Goal: Information Seeking & Learning: Learn about a topic

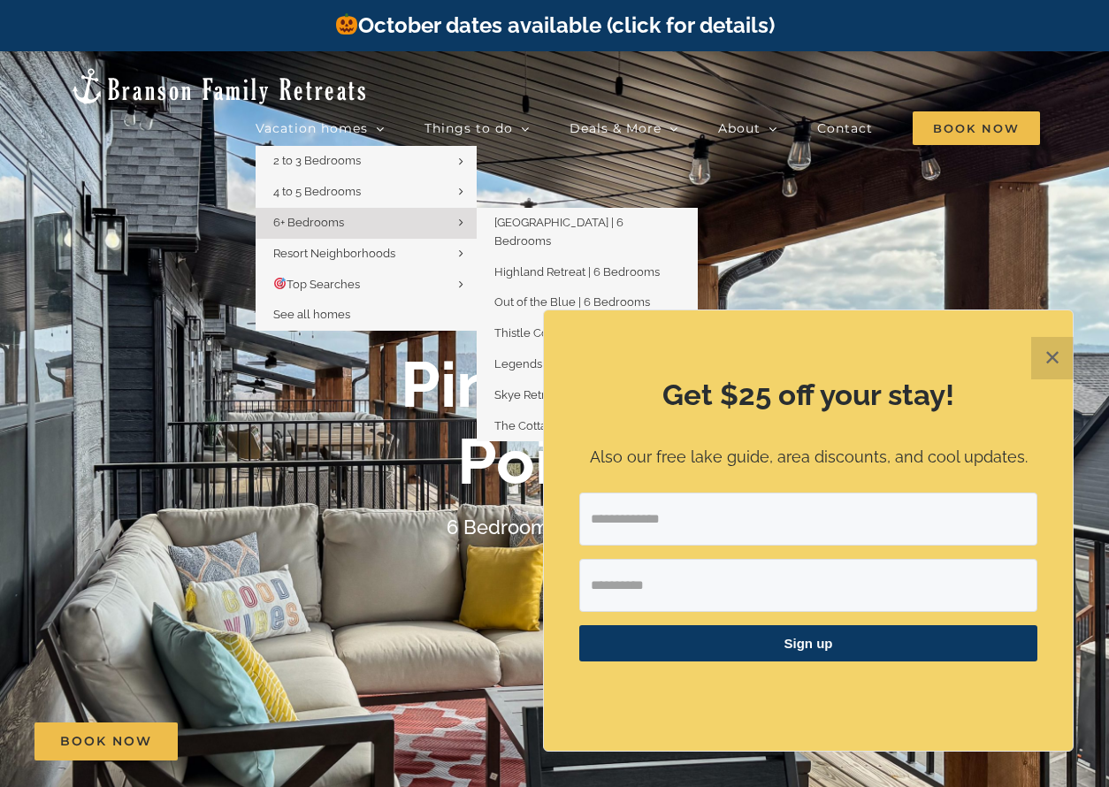
click at [317, 208] on link "6+ Bedrooms" at bounding box center [365, 223] width 221 height 31
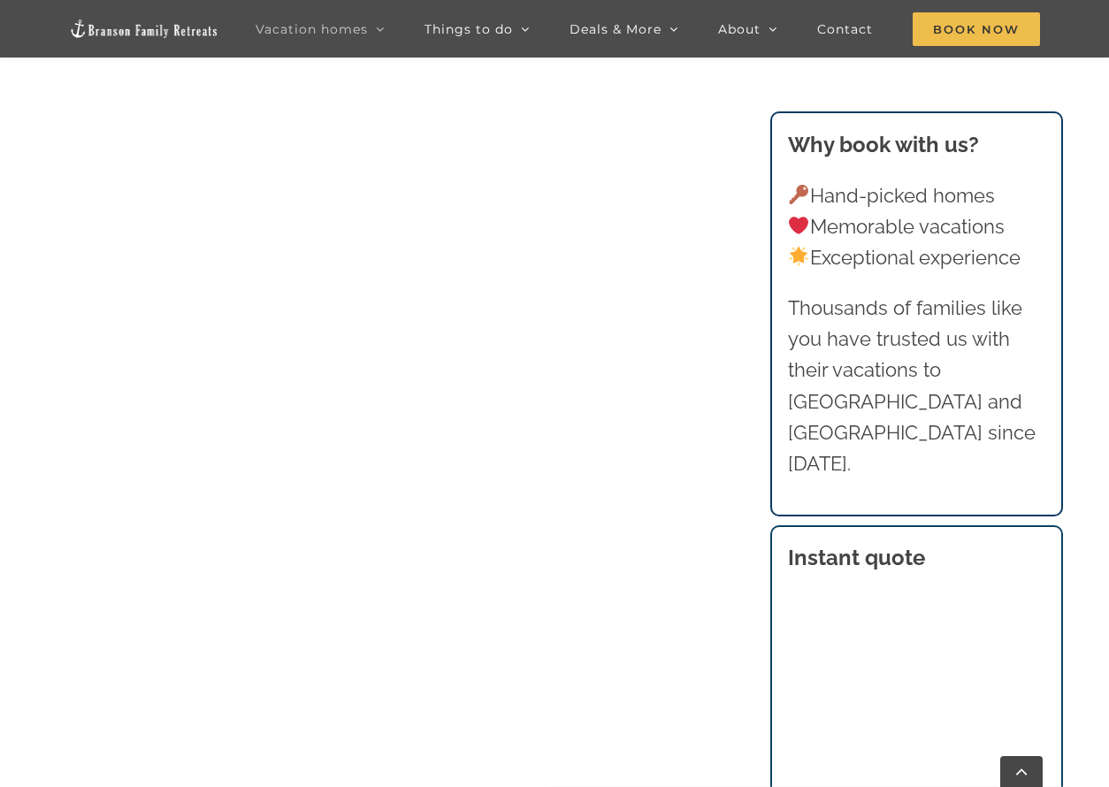
scroll to position [1149, 0]
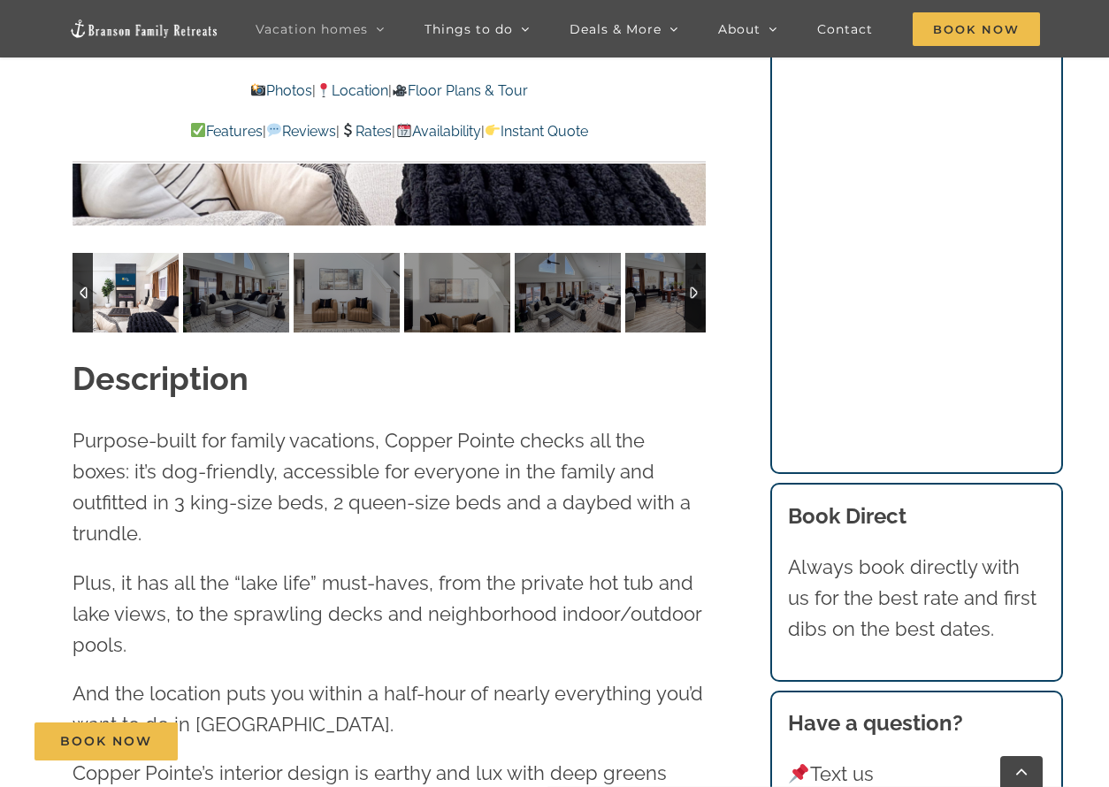
scroll to position [1768, 0]
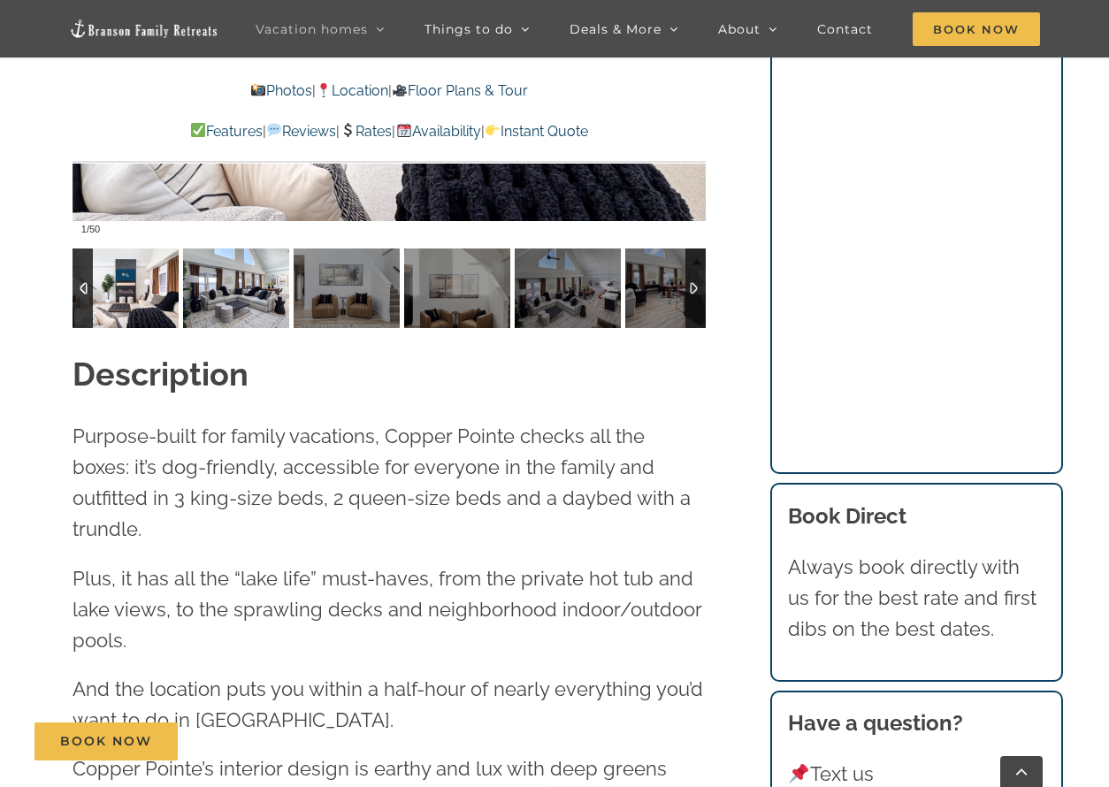
click at [241, 284] on img at bounding box center [236, 288] width 106 height 80
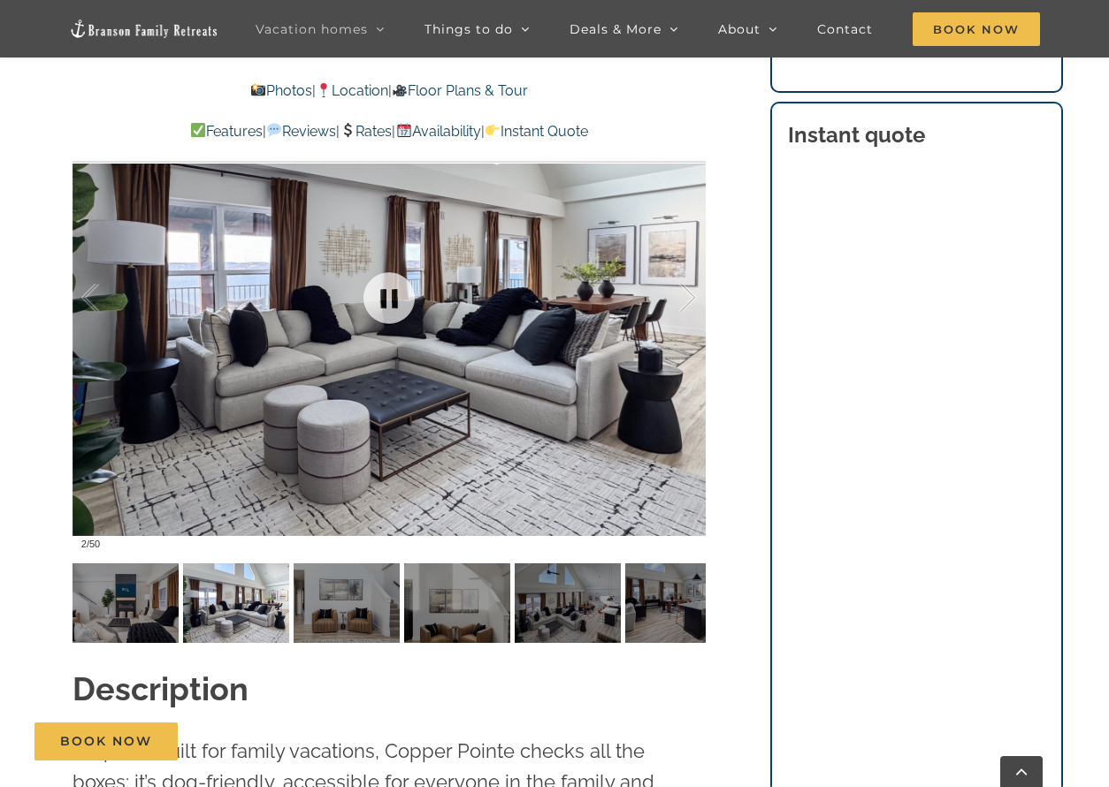
scroll to position [1414, 0]
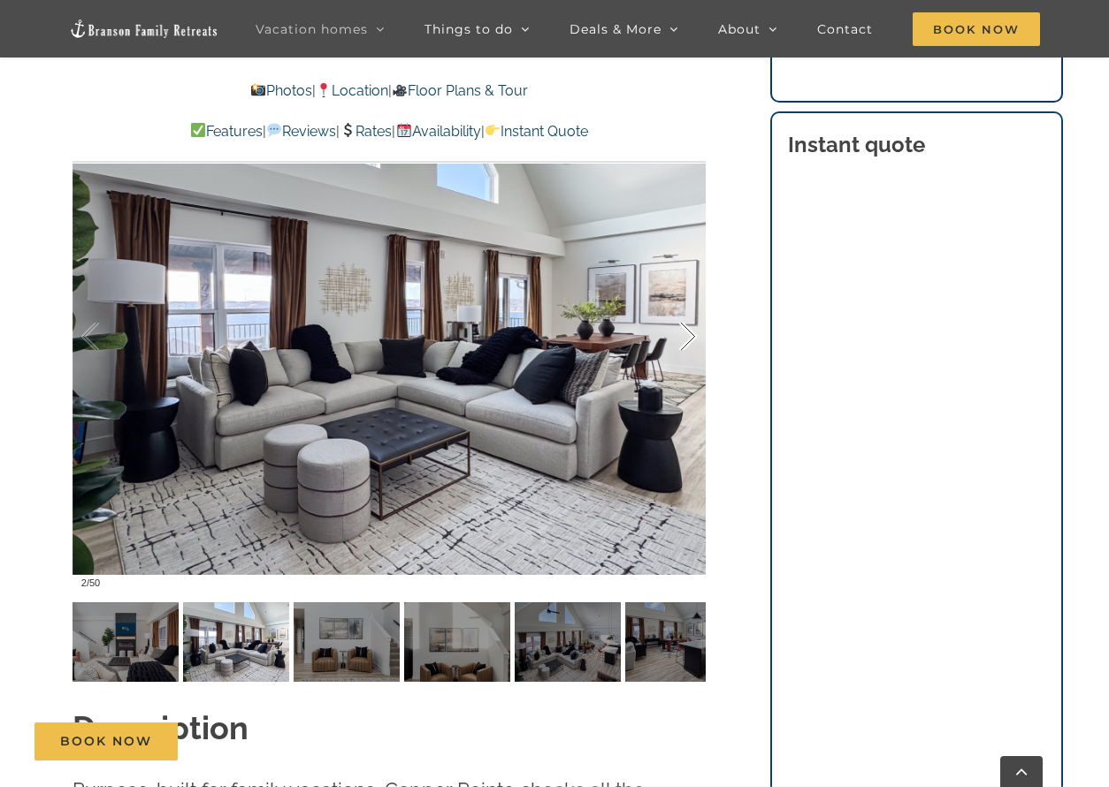
click at [687, 331] on div at bounding box center [669, 337] width 55 height 110
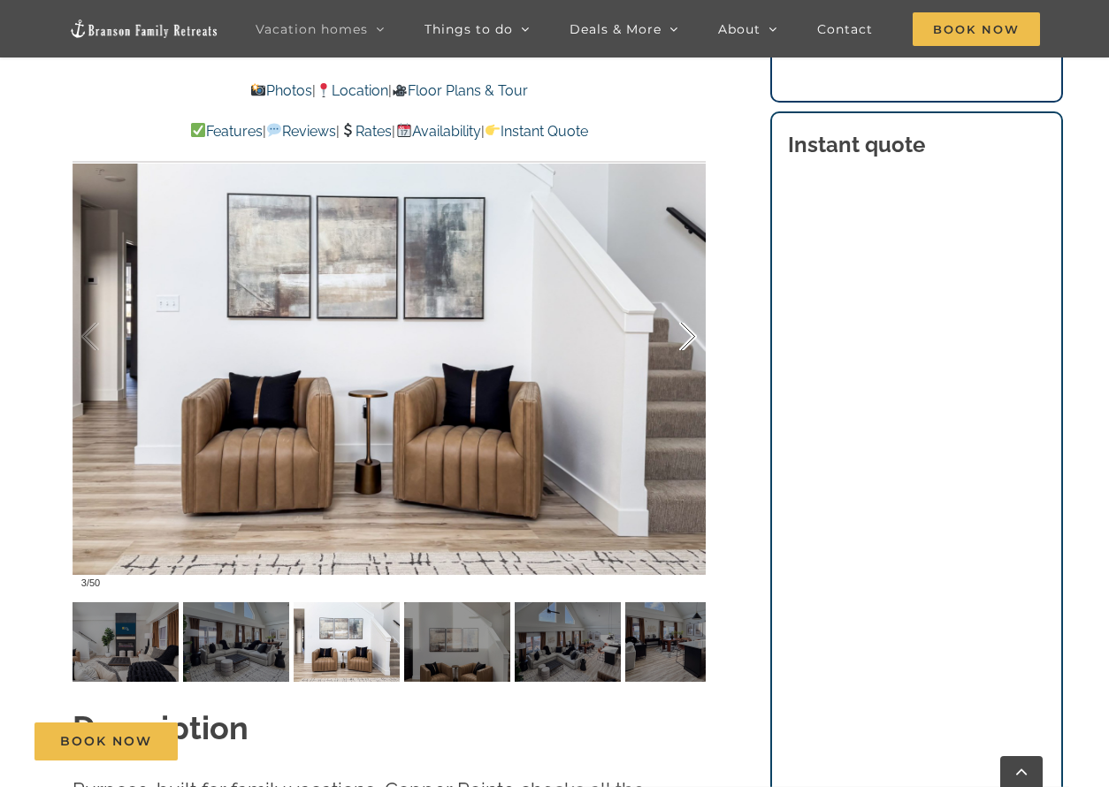
click at [687, 331] on div at bounding box center [669, 337] width 55 height 110
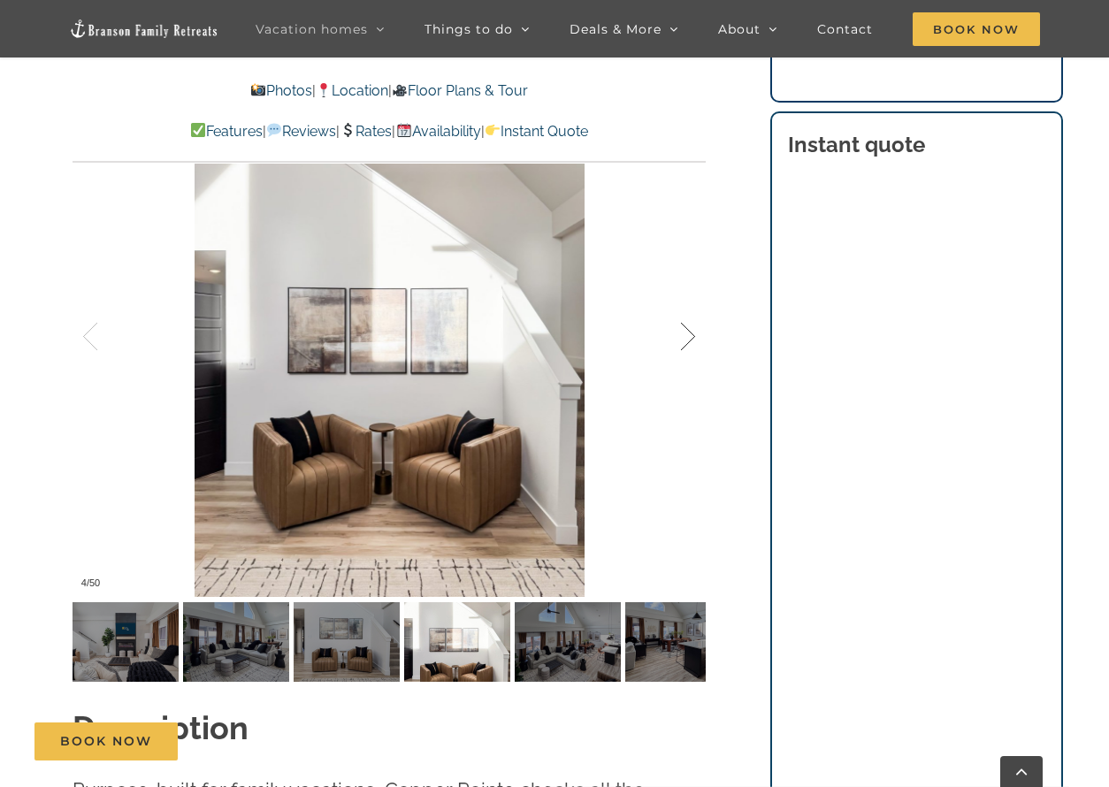
click at [687, 331] on div at bounding box center [669, 337] width 55 height 110
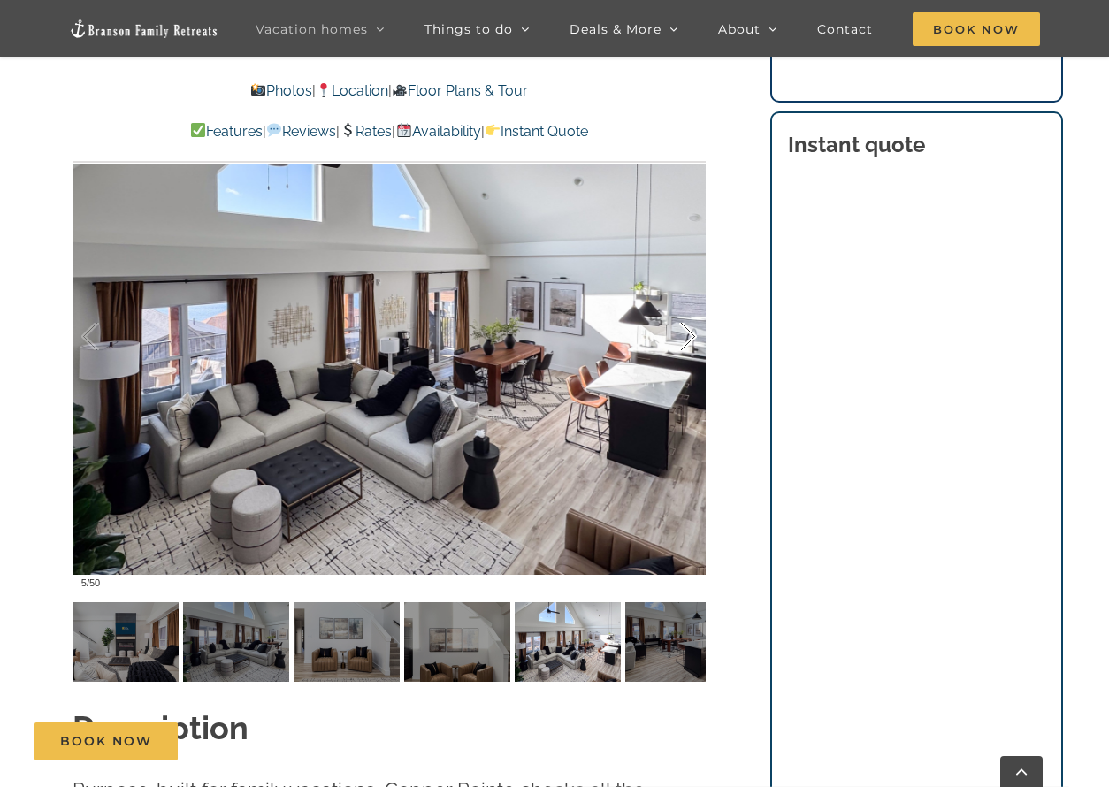
click at [687, 331] on div at bounding box center [669, 337] width 55 height 110
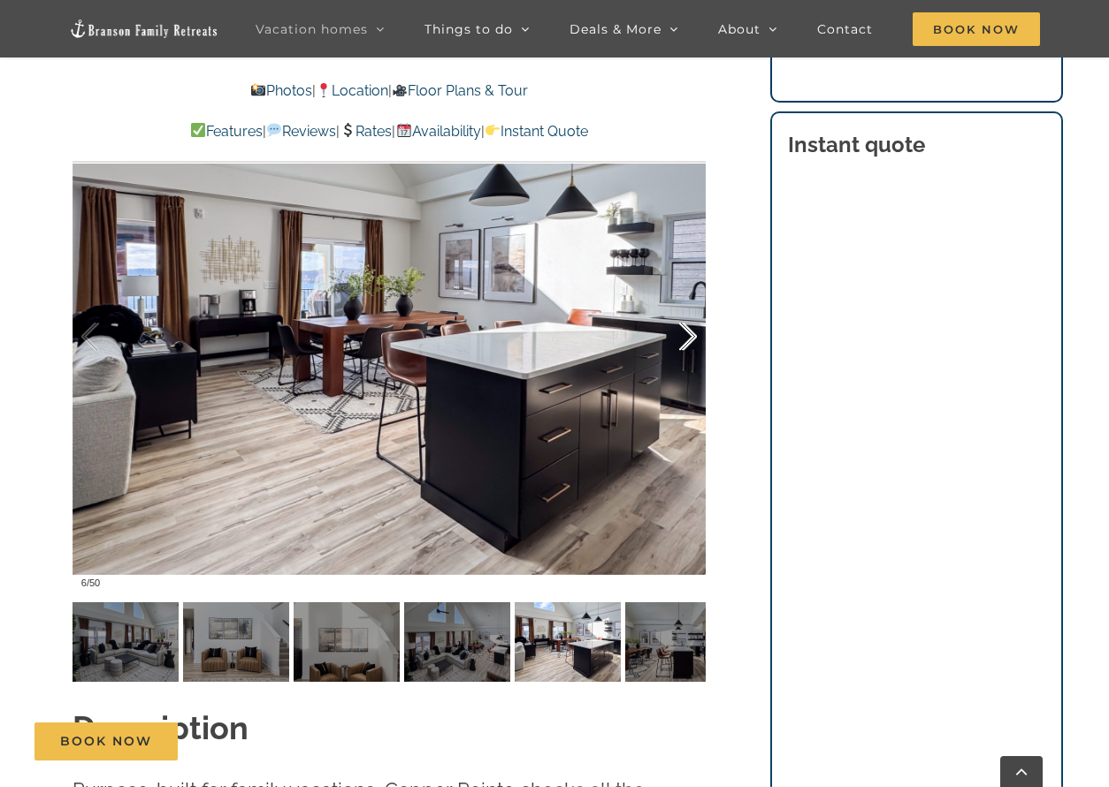
click at [687, 331] on div at bounding box center [669, 337] width 55 height 110
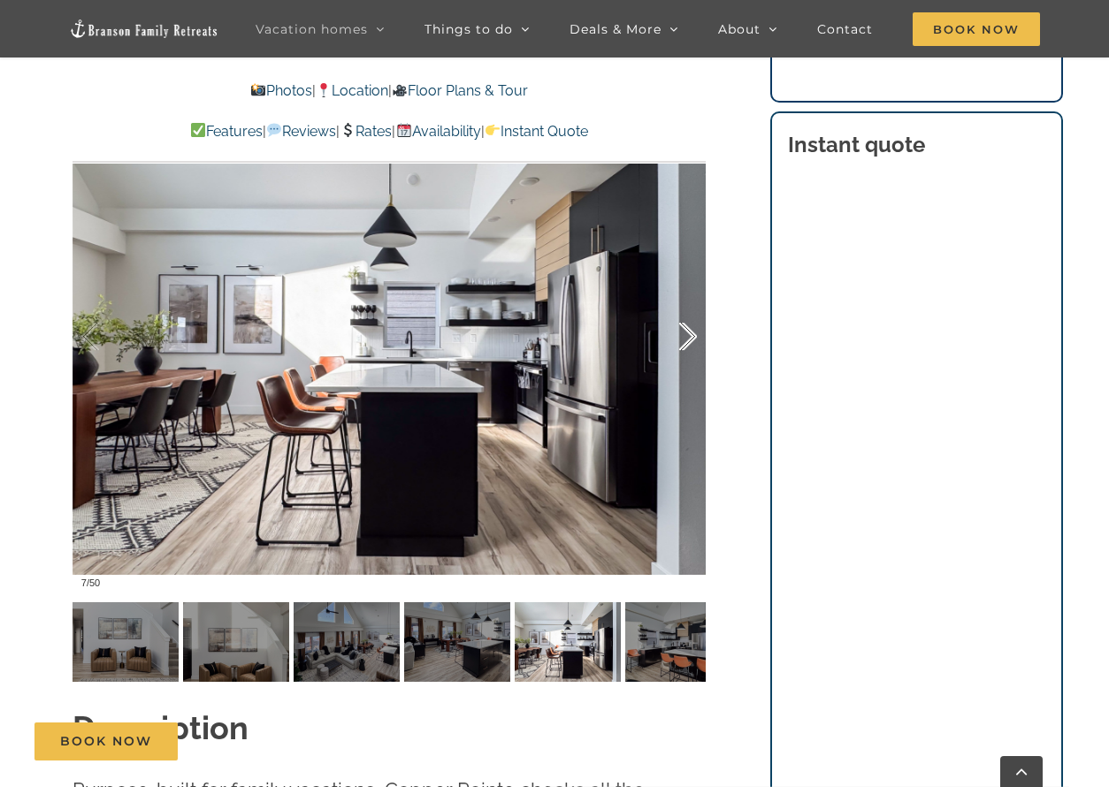
click at [687, 331] on div at bounding box center [669, 337] width 55 height 110
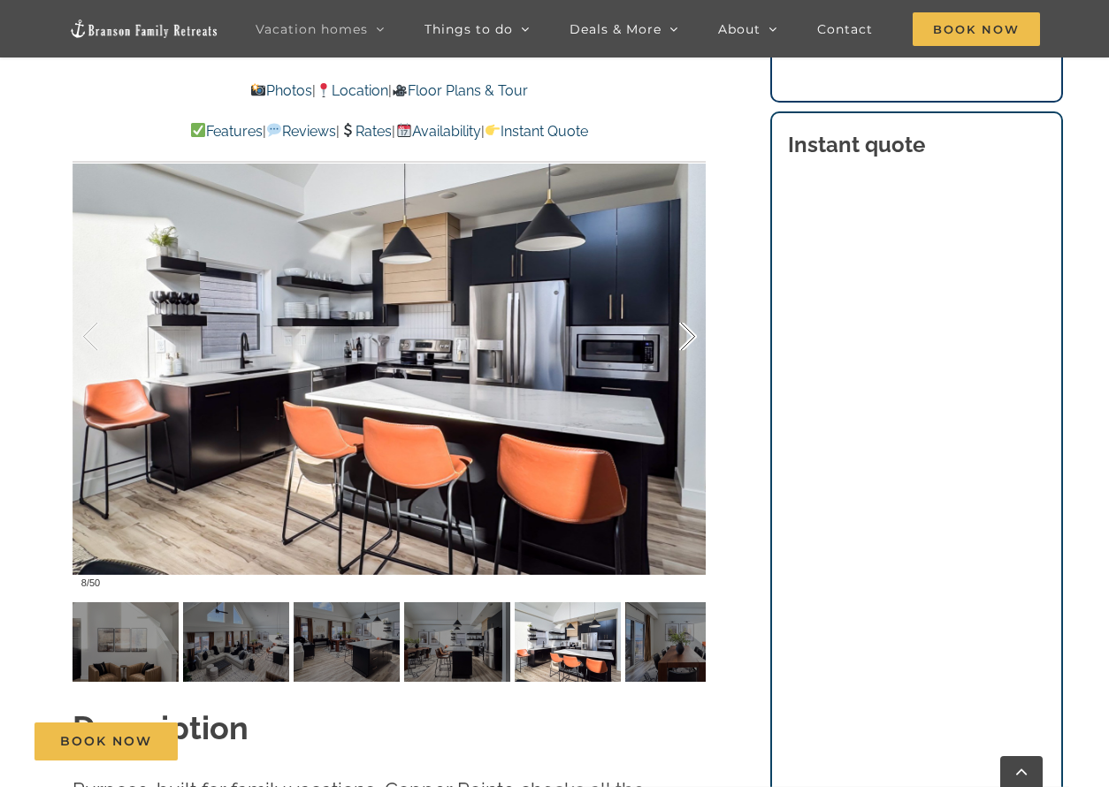
click at [687, 331] on div at bounding box center [669, 337] width 55 height 110
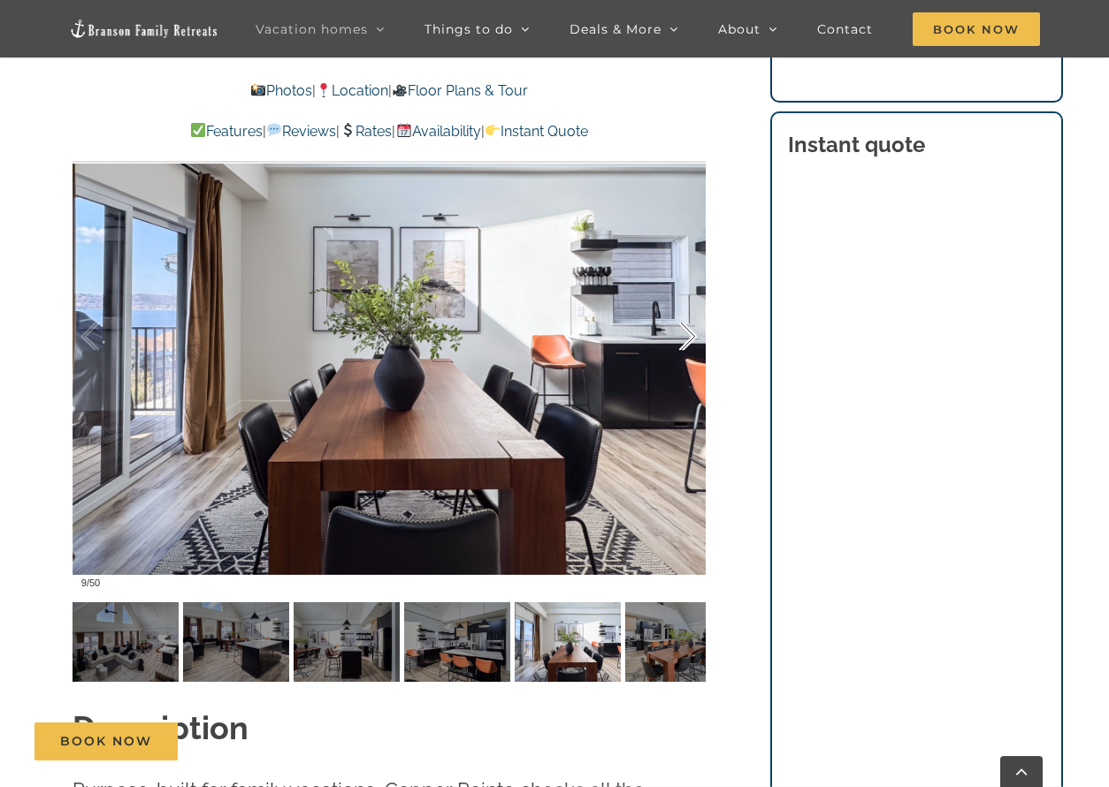
click at [687, 331] on div at bounding box center [669, 337] width 55 height 110
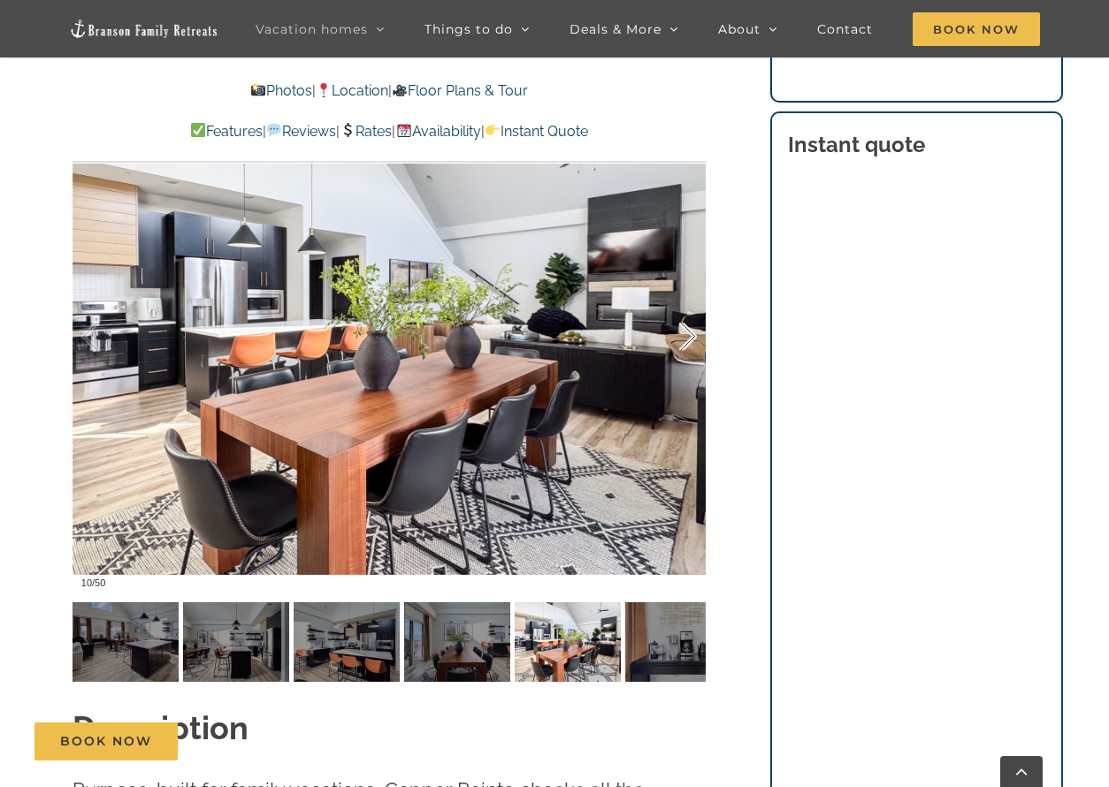
click at [687, 331] on div at bounding box center [669, 337] width 55 height 110
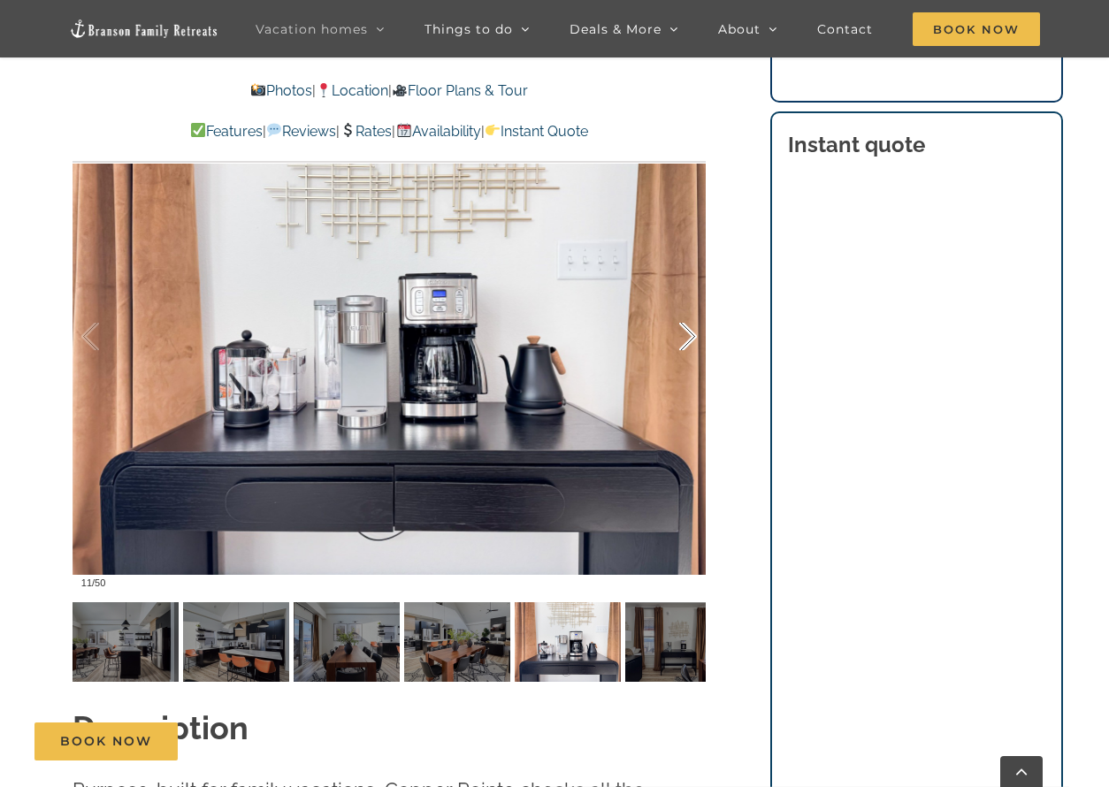
click at [687, 331] on div at bounding box center [669, 337] width 55 height 110
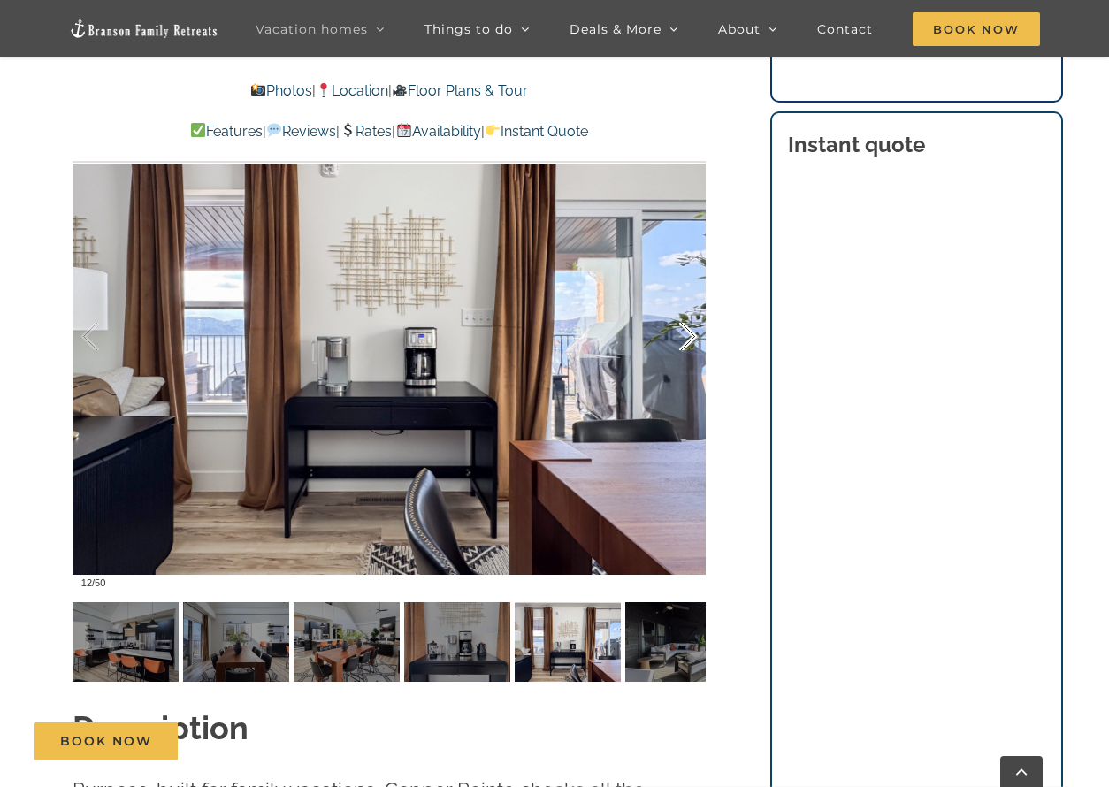
click at [687, 331] on div at bounding box center [669, 337] width 55 height 110
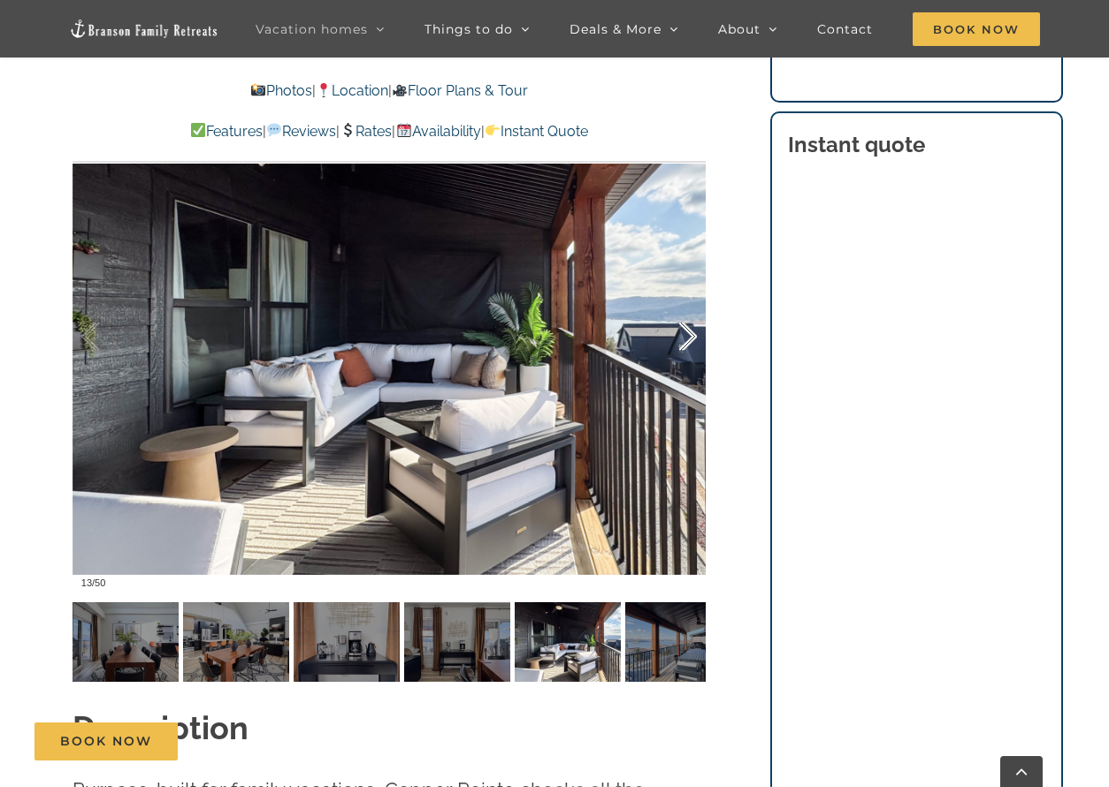
click at [687, 331] on div at bounding box center [669, 337] width 55 height 110
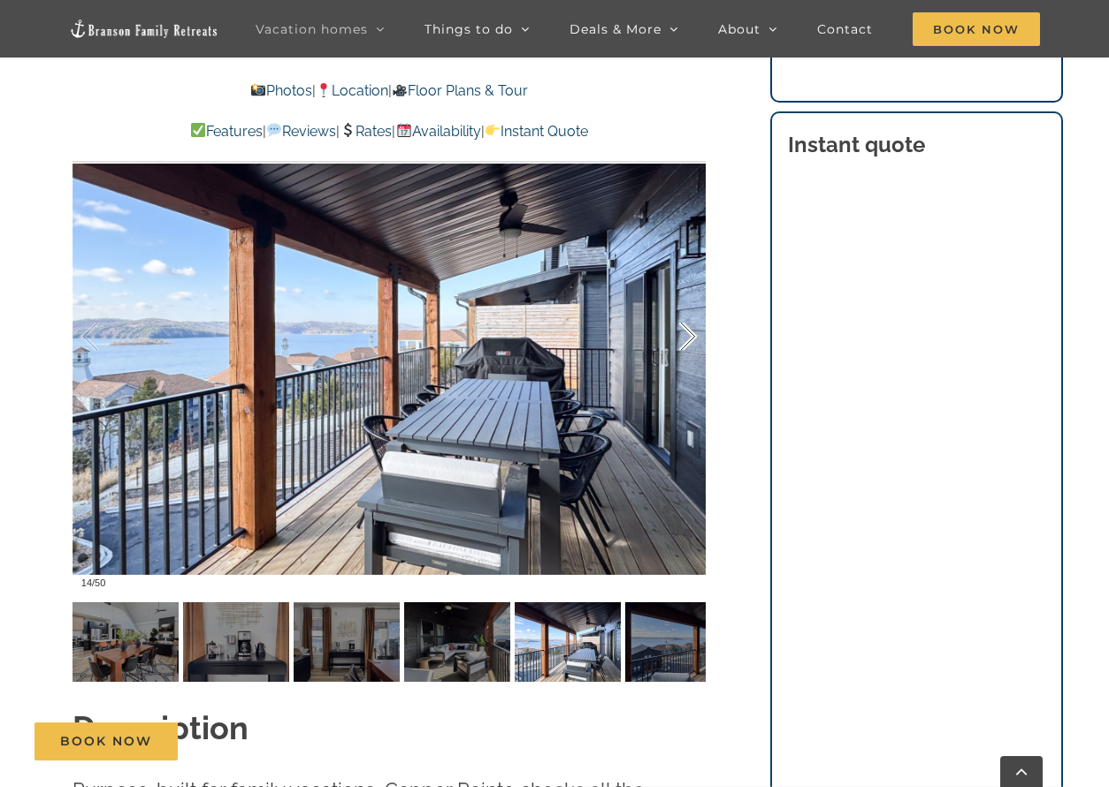
click at [687, 331] on div at bounding box center [669, 337] width 55 height 110
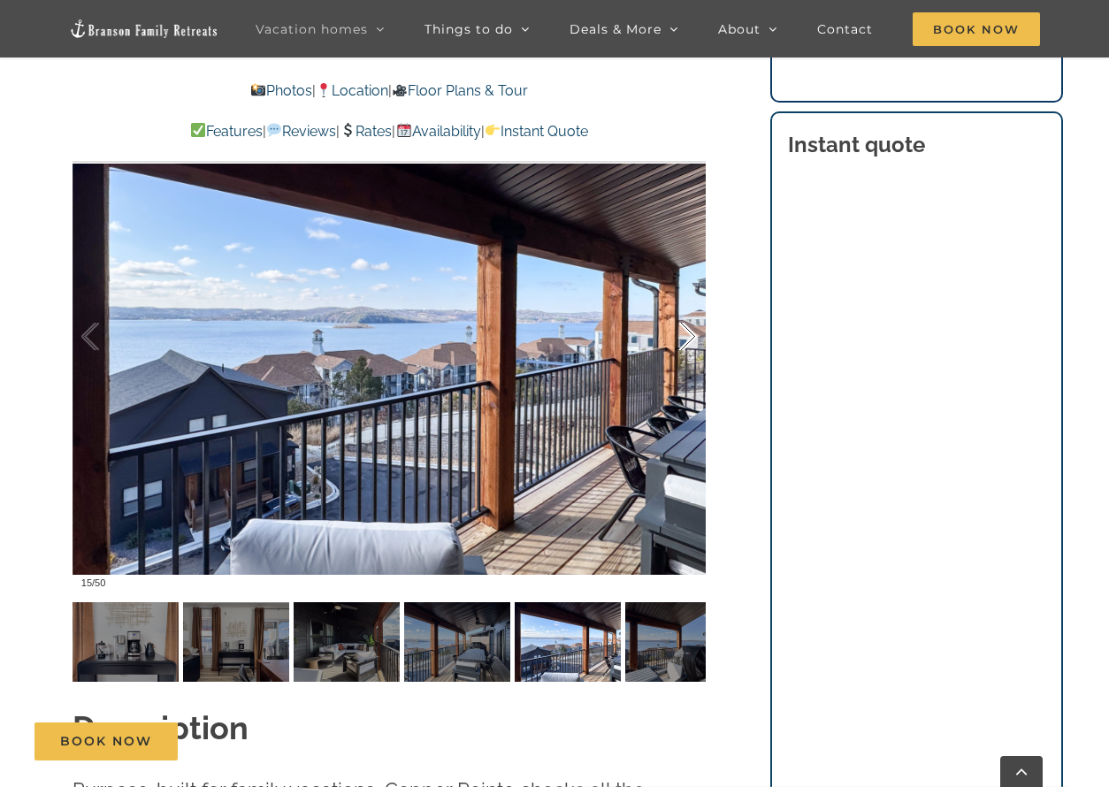
click at [687, 331] on div at bounding box center [669, 337] width 55 height 110
